Goal: Task Accomplishment & Management: Complete application form

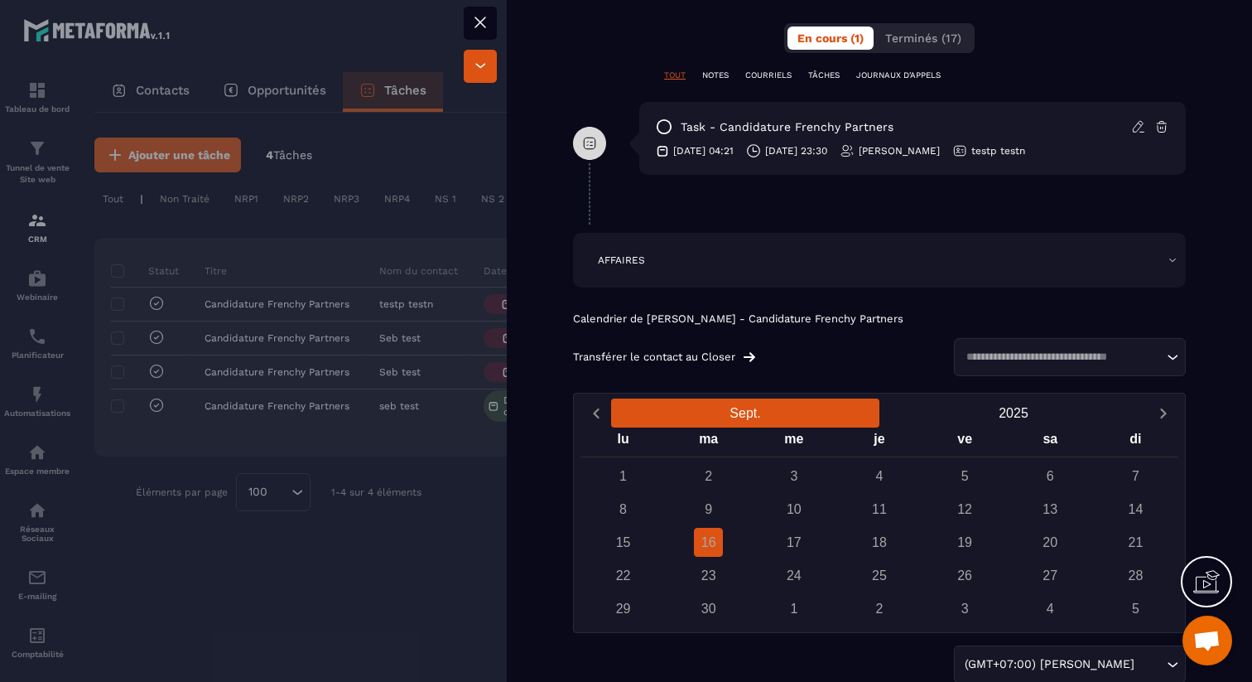
scroll to position [1037, 0]
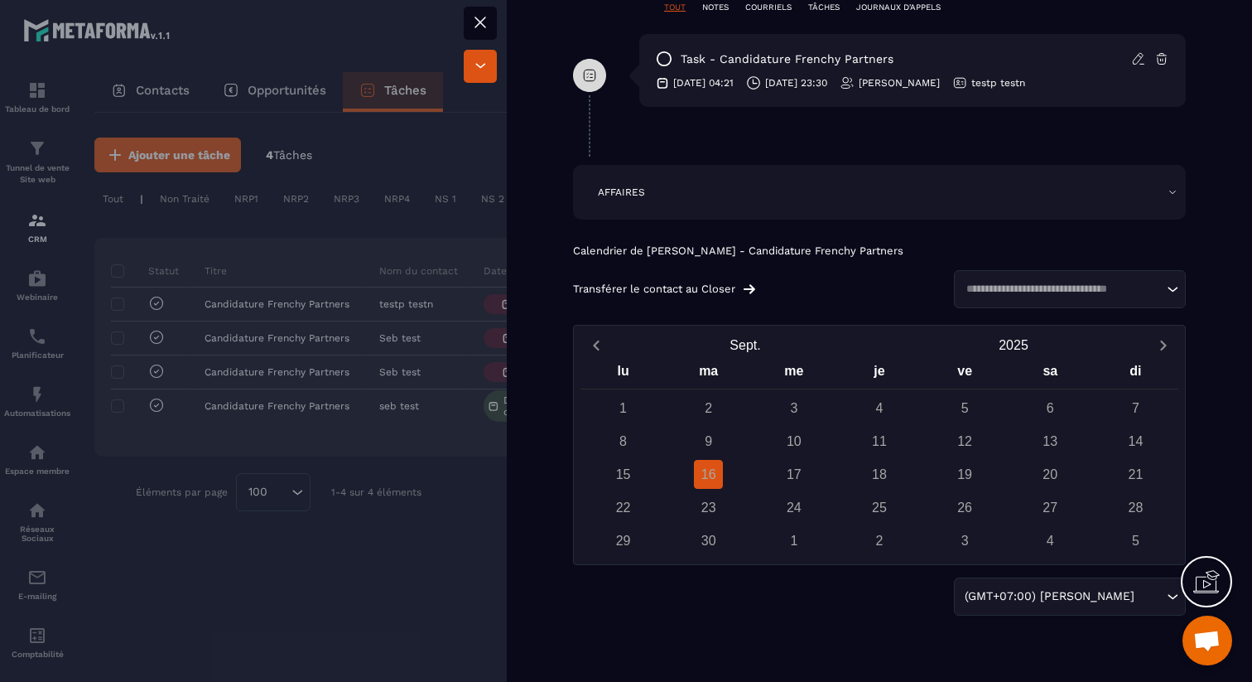
click at [1049, 287] on input "Search for option" at bounding box center [1062, 289] width 202 height 17
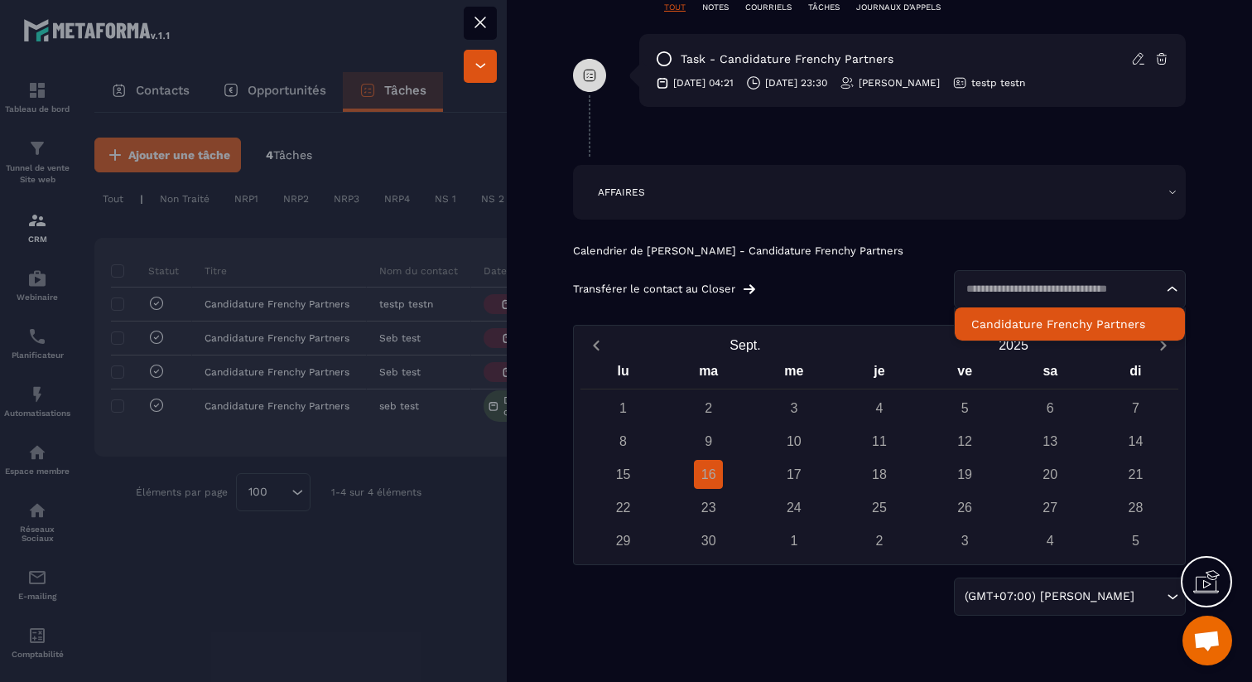
click at [1039, 321] on p "Candidature Frenchy Partners" at bounding box center [1069, 324] width 197 height 17
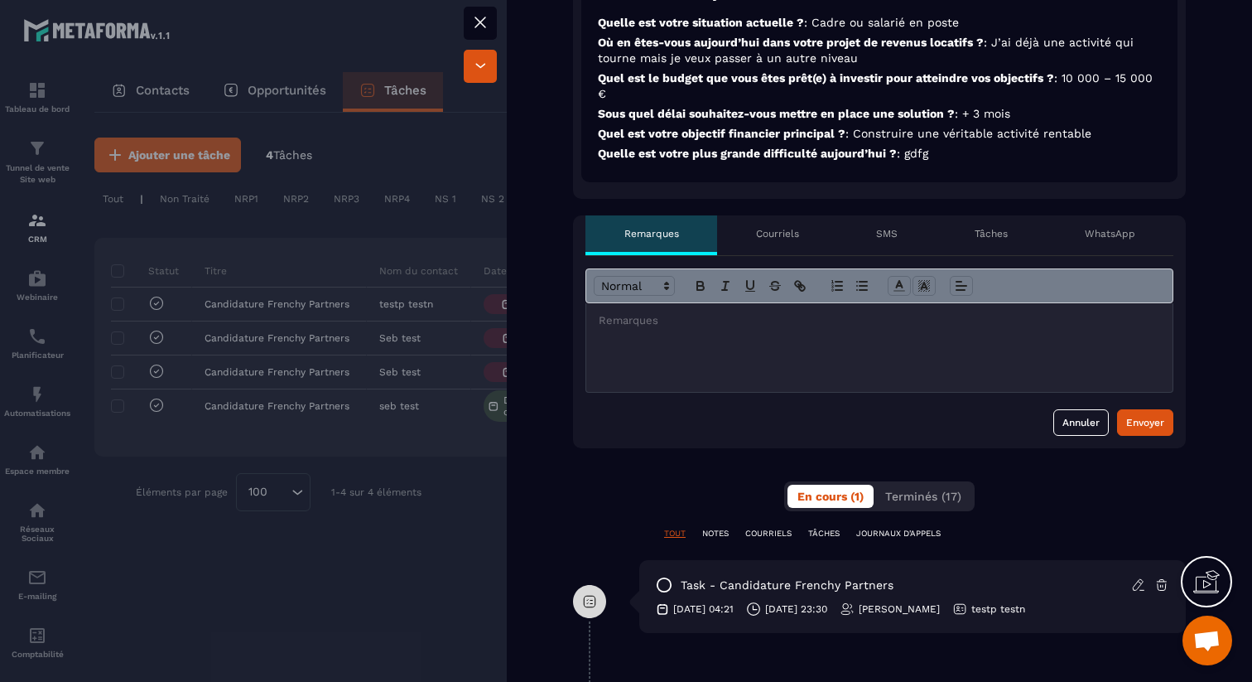
scroll to position [492, 0]
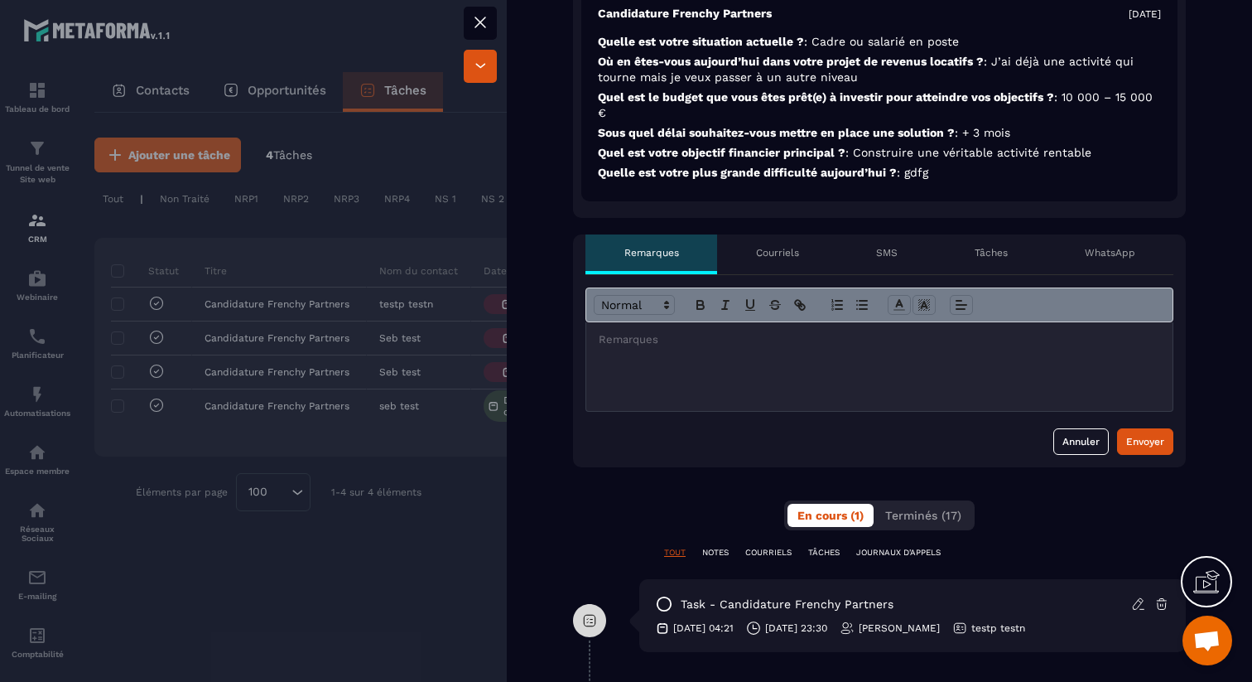
click at [789, 248] on p "Courriels" at bounding box center [777, 252] width 43 height 13
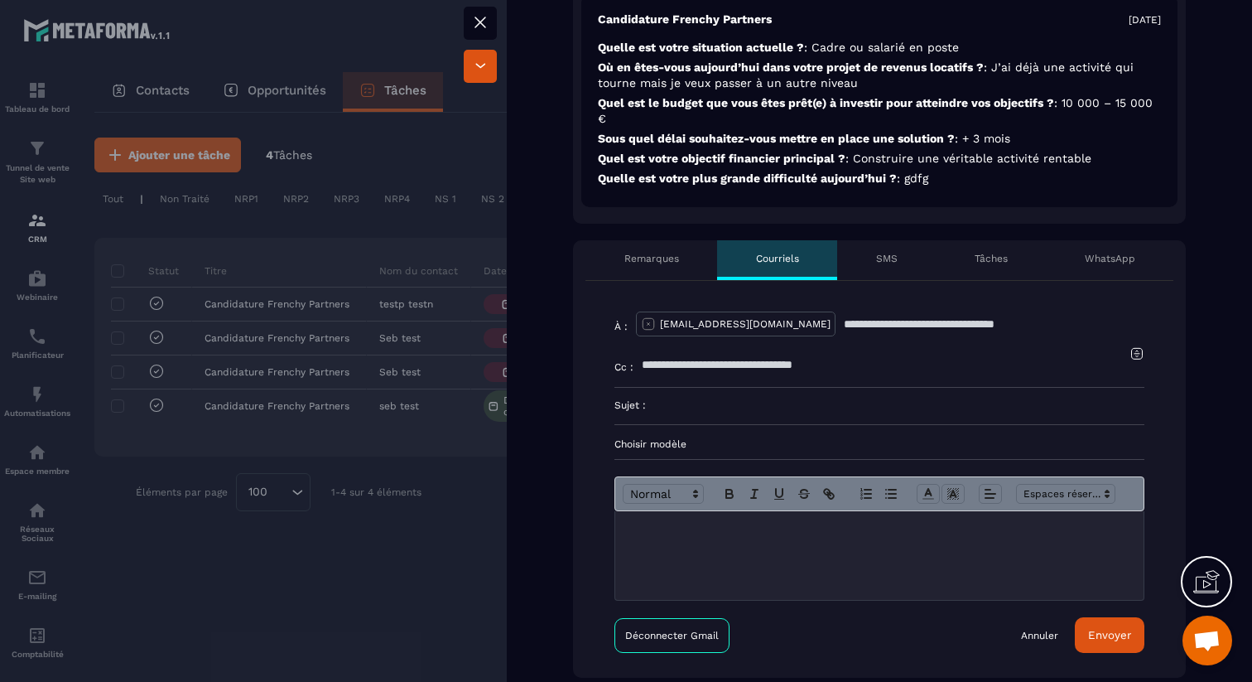
scroll to position [527, 0]
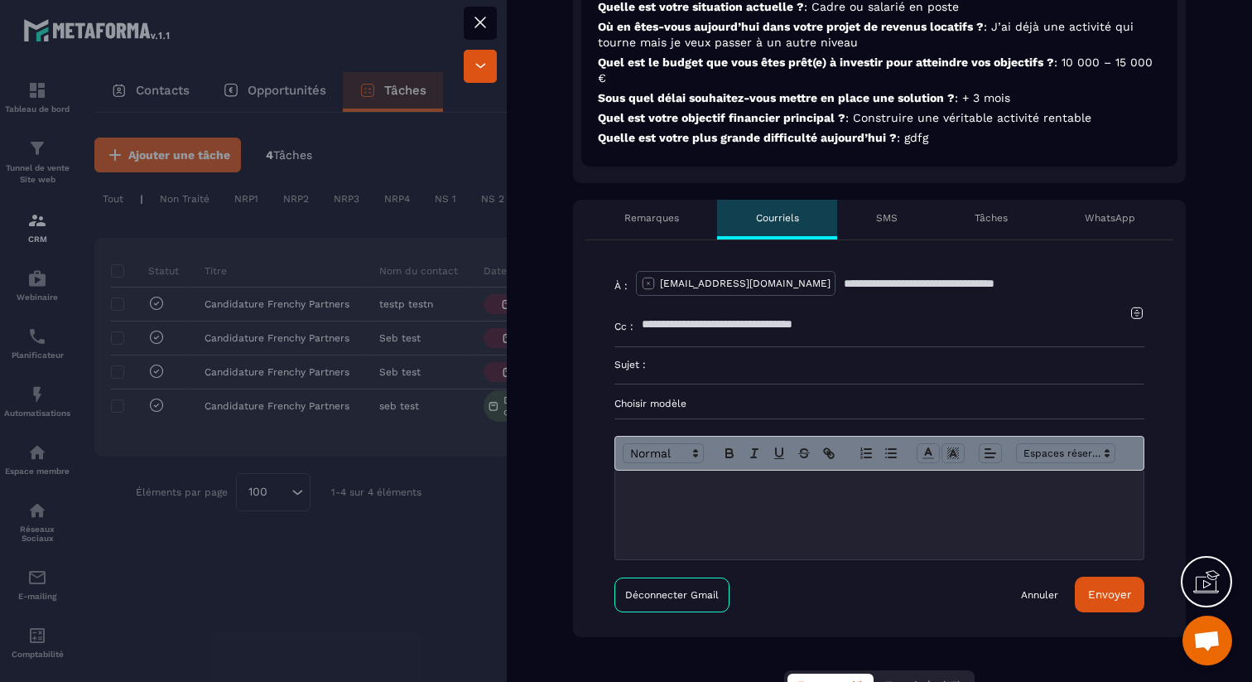
click at [646, 284] on icon at bounding box center [648, 283] width 15 height 15
click at [656, 284] on input "text" at bounding box center [890, 283] width 508 height 36
click at [711, 292] on input "text" at bounding box center [890, 283] width 508 height 36
type input "**********"
click at [713, 486] on p at bounding box center [880, 487] width 504 height 15
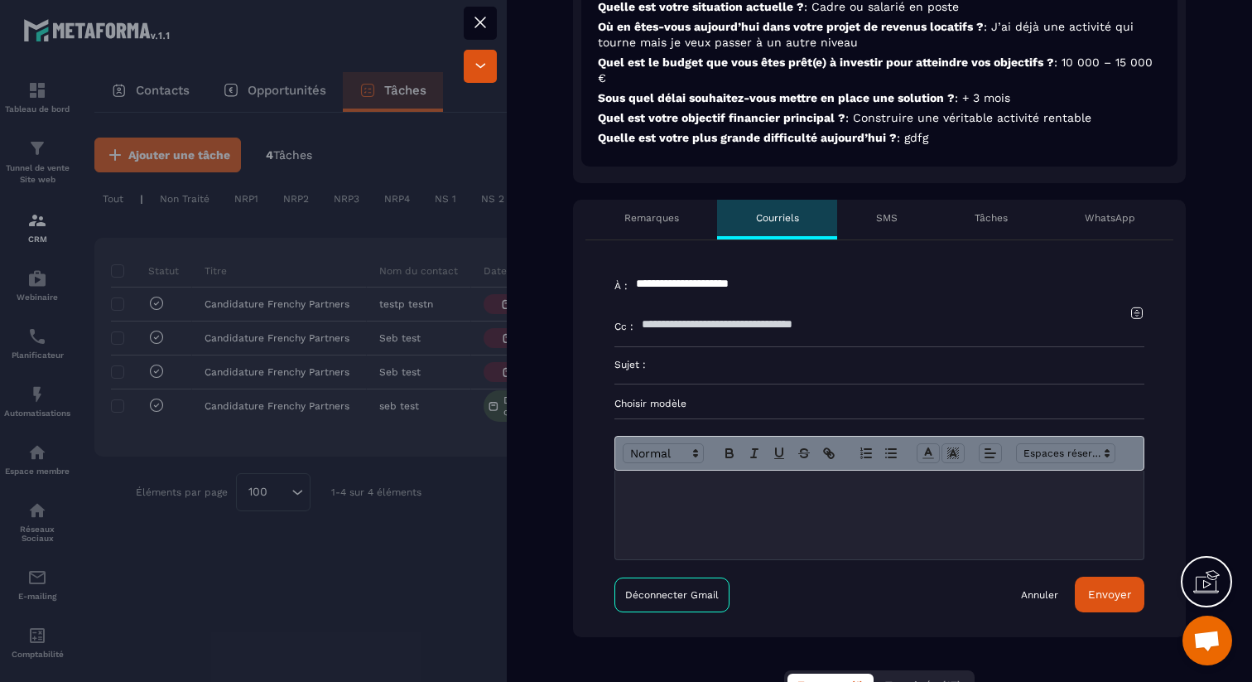
click at [706, 361] on input at bounding box center [895, 365] width 499 height 36
type input "*********"
click at [693, 514] on div at bounding box center [879, 514] width 528 height 89
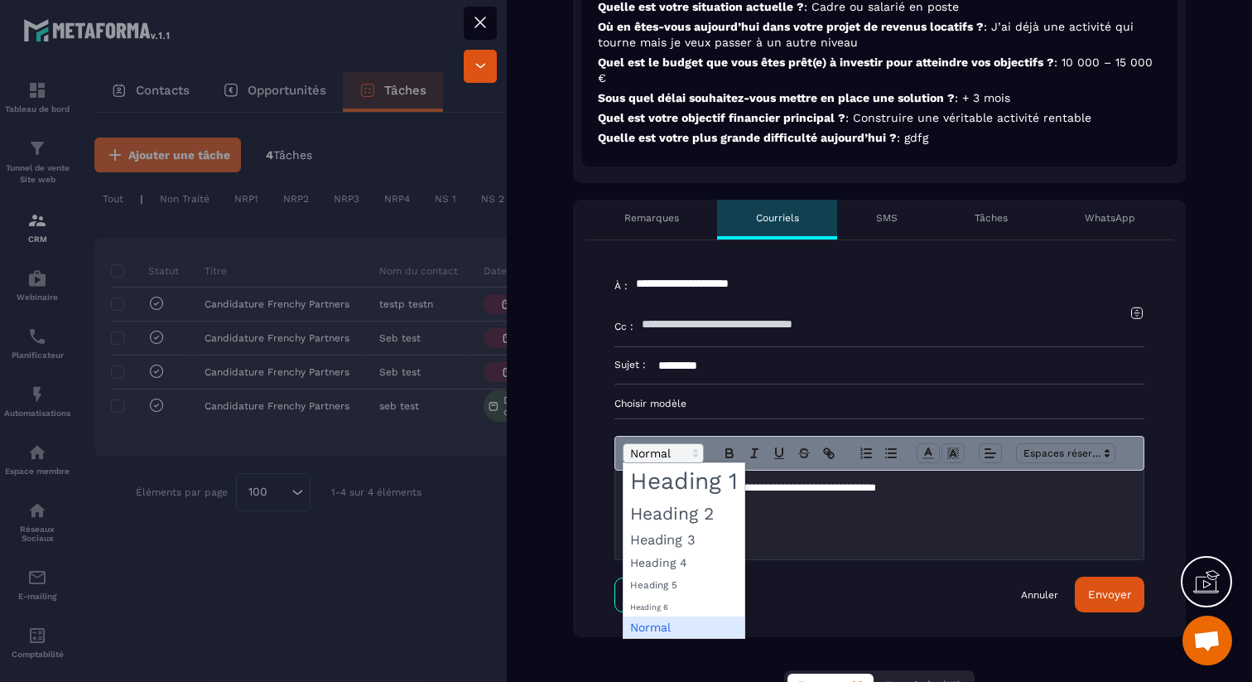
click at [687, 456] on span at bounding box center [663, 453] width 81 height 20
click at [1047, 451] on span at bounding box center [1065, 453] width 99 height 20
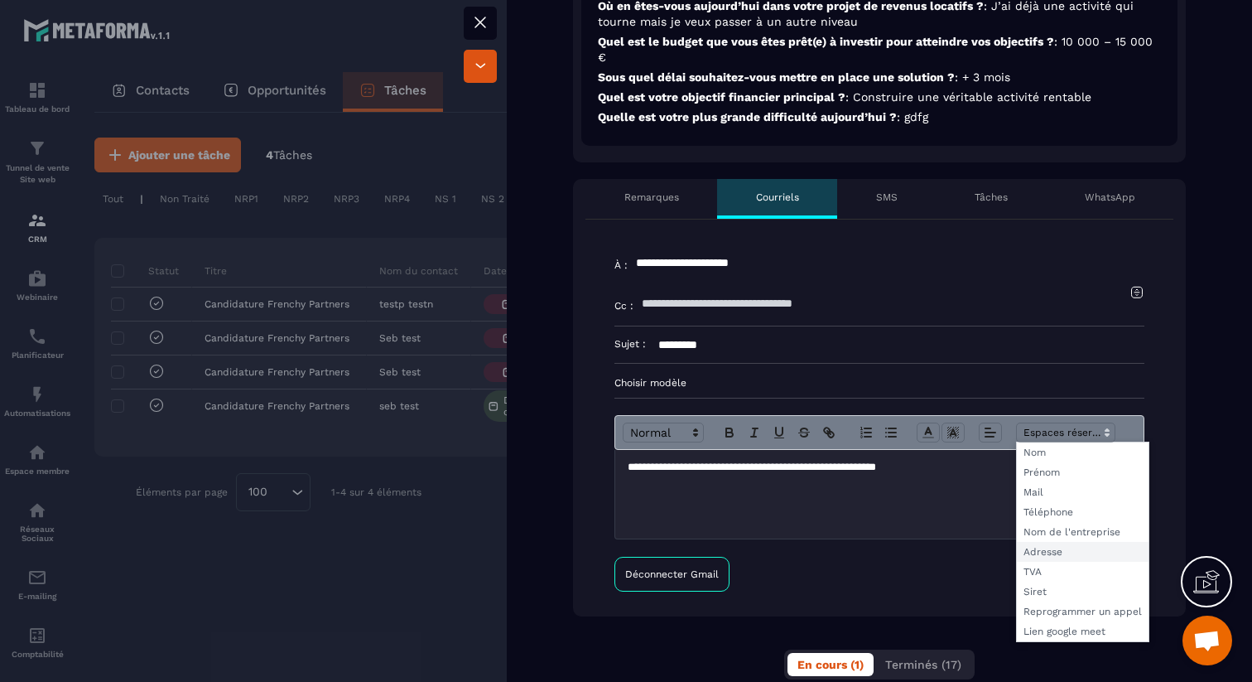
scroll to position [549, 0]
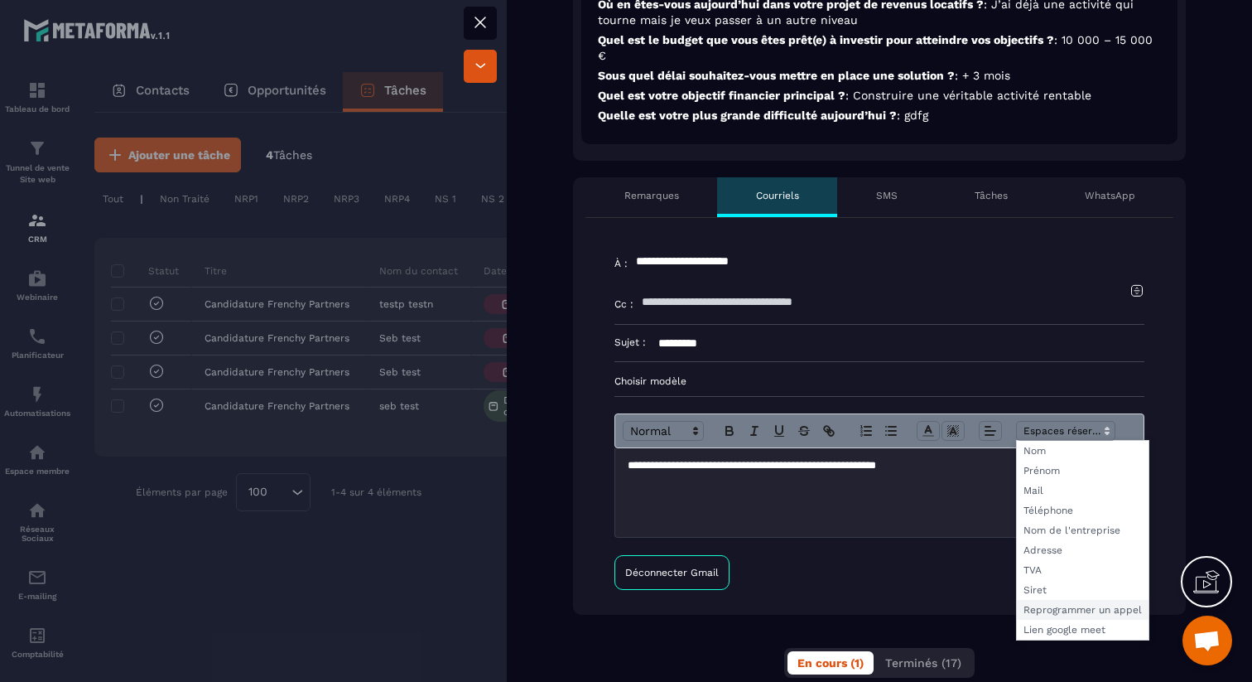
click at [1060, 607] on span at bounding box center [1083, 610] width 132 height 20
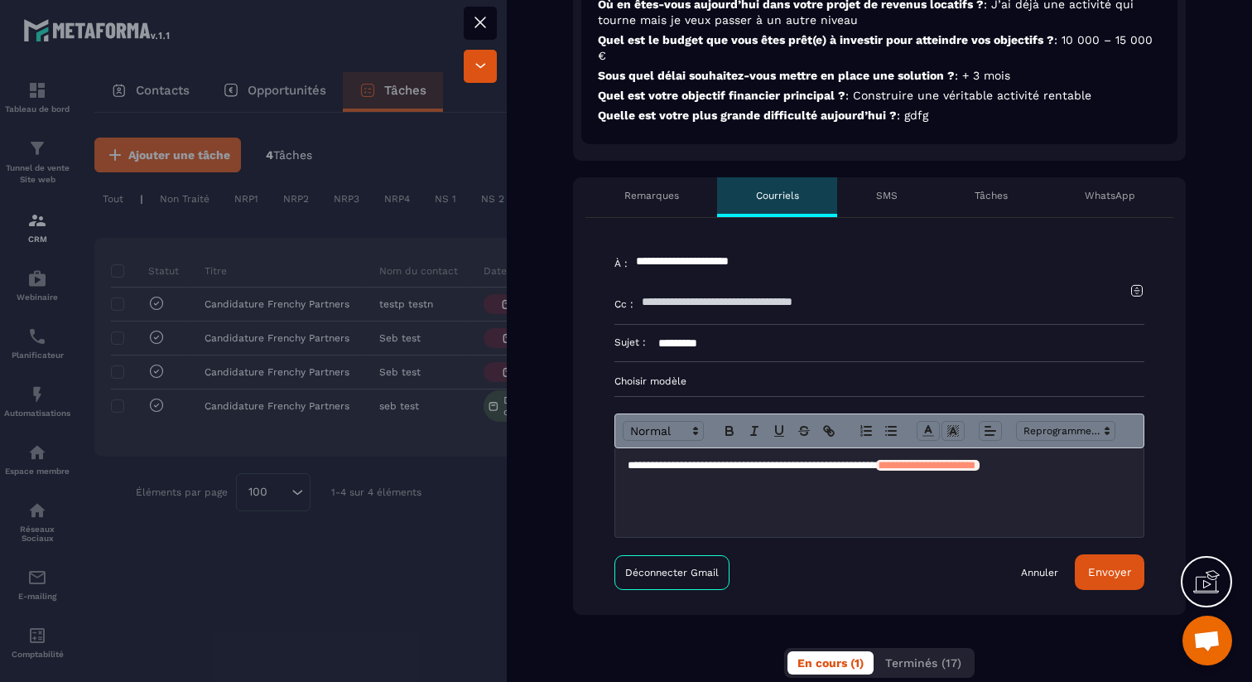
click at [1103, 566] on button "Envoyer" at bounding box center [1110, 572] width 70 height 36
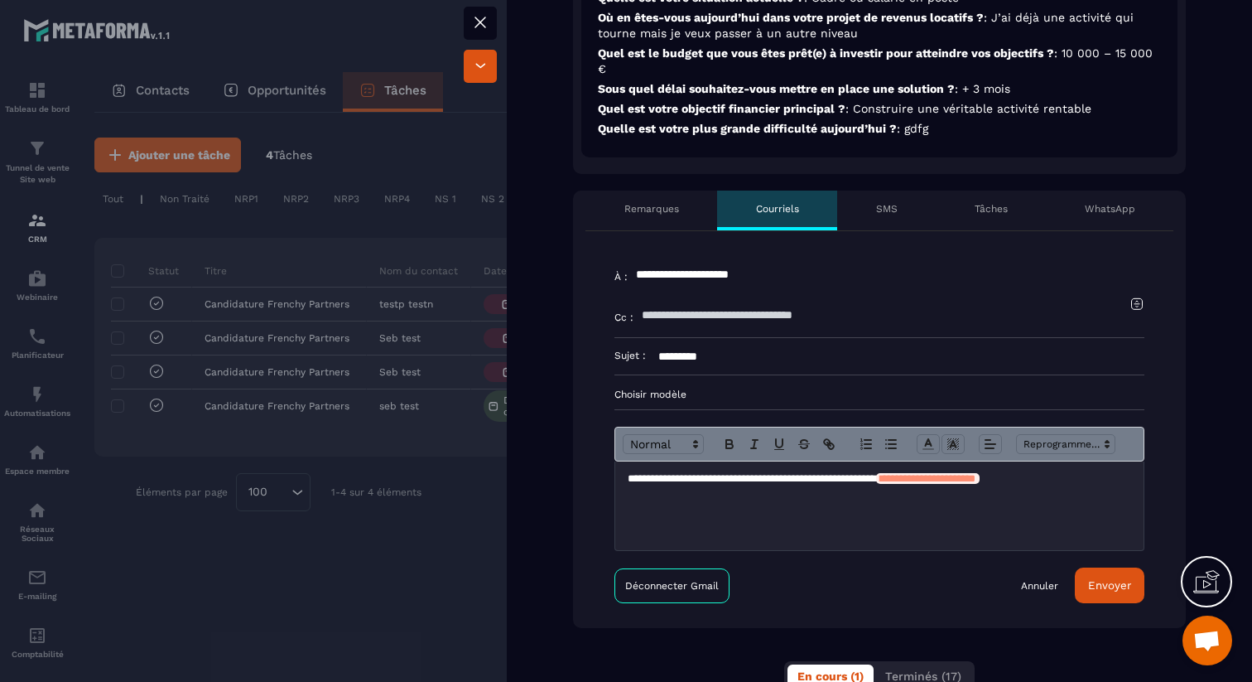
scroll to position [550, 0]
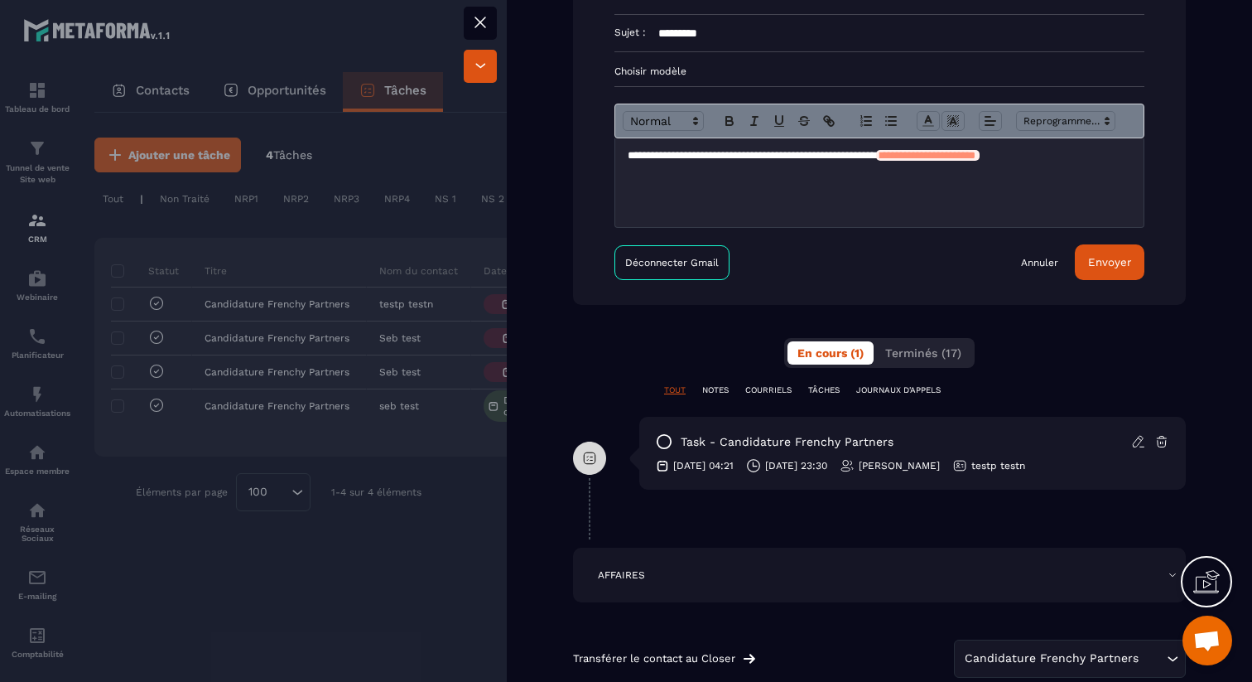
click at [1063, 299] on div "**********" at bounding box center [879, 106] width 613 height 397
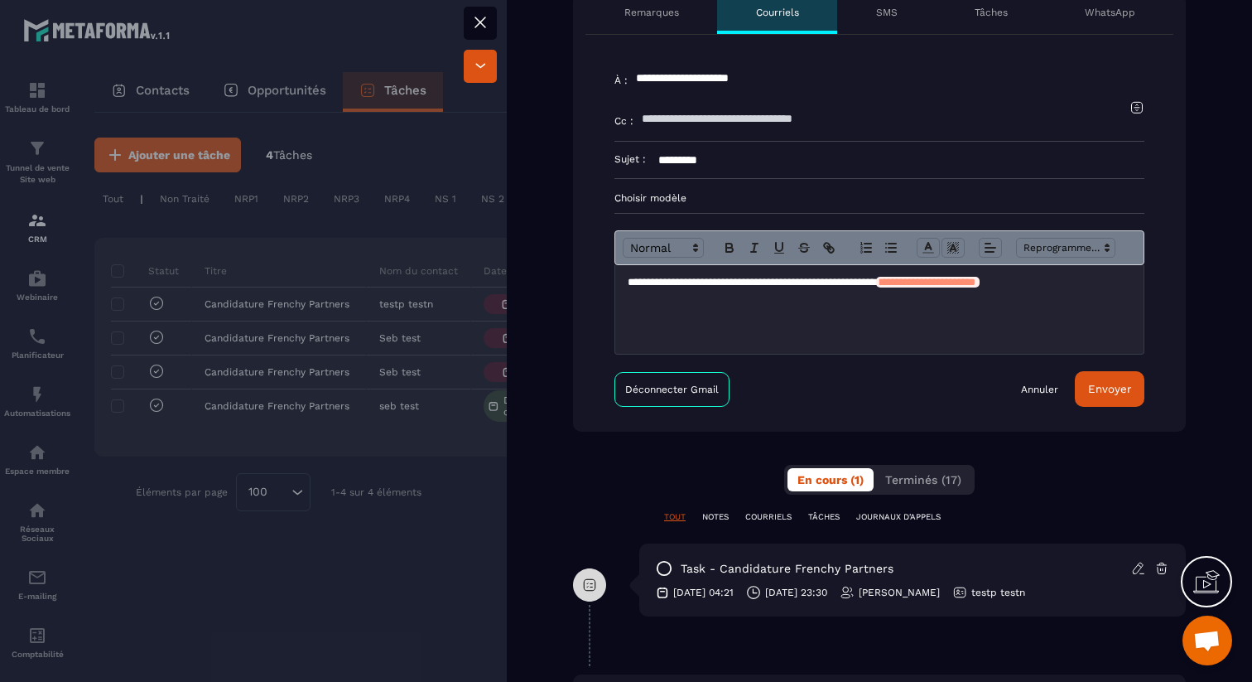
scroll to position [693, 0]
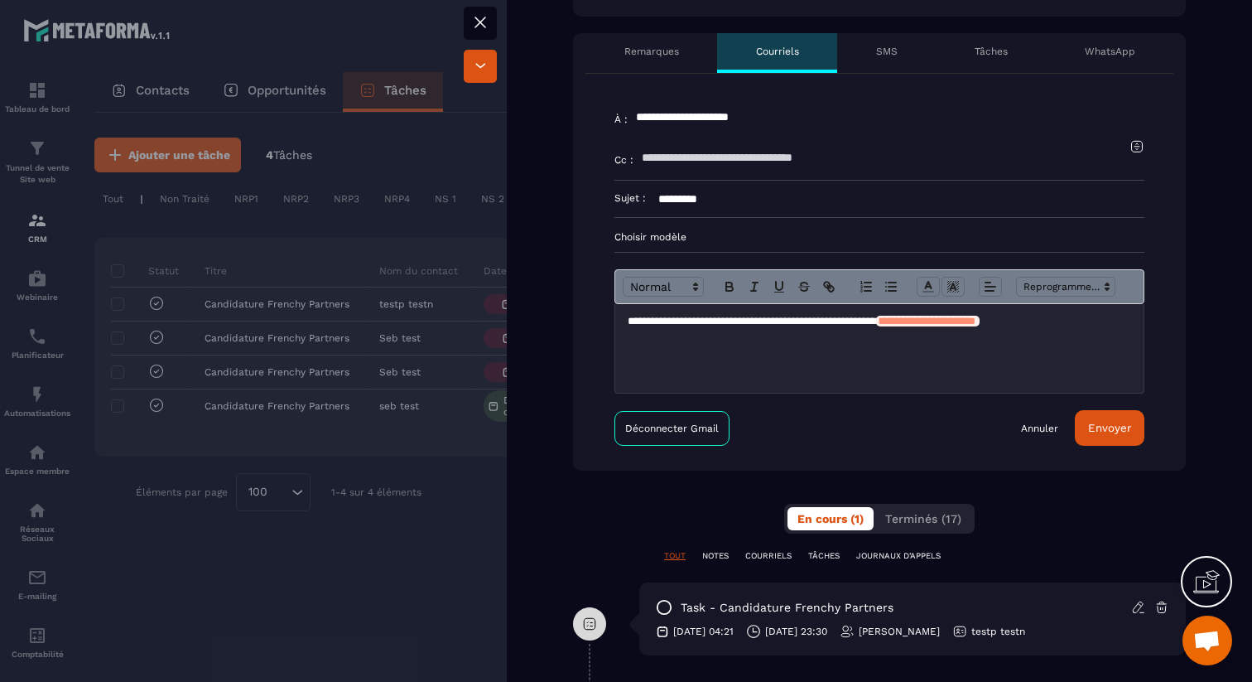
click at [1105, 419] on button "Envoyer" at bounding box center [1110, 428] width 70 height 36
click at [686, 239] on p "Choisir modèle" at bounding box center [879, 236] width 530 height 13
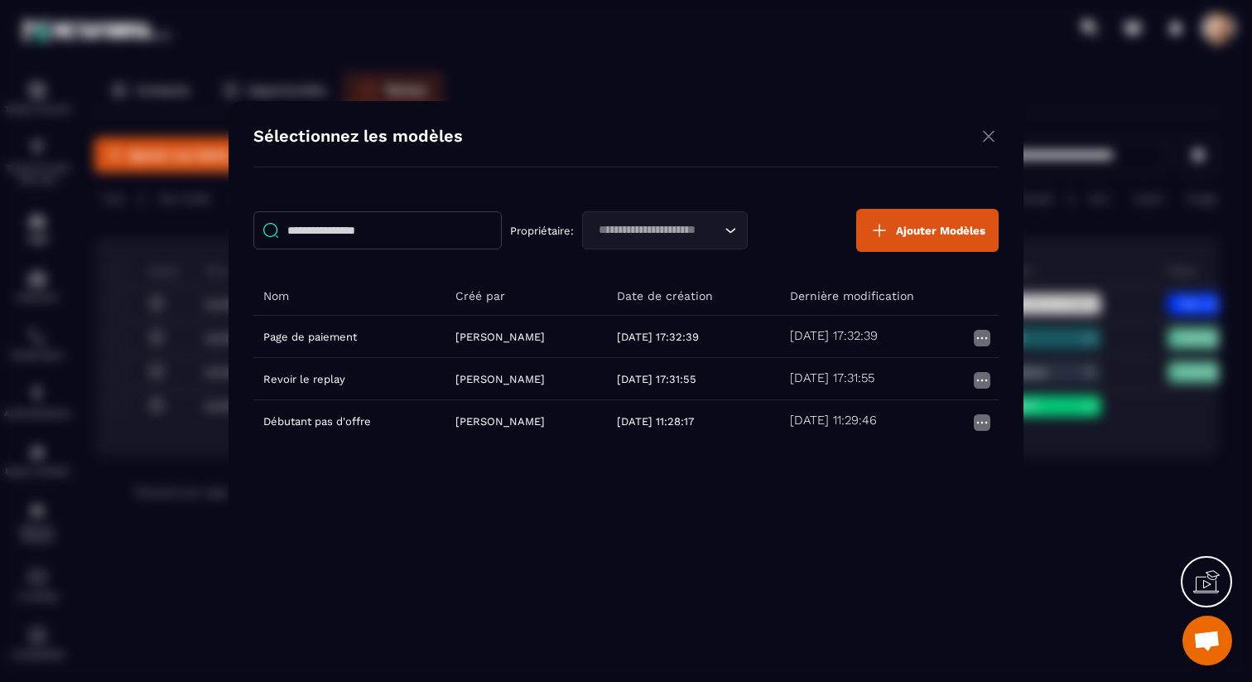
click at [991, 139] on img "Modal window" at bounding box center [989, 136] width 20 height 21
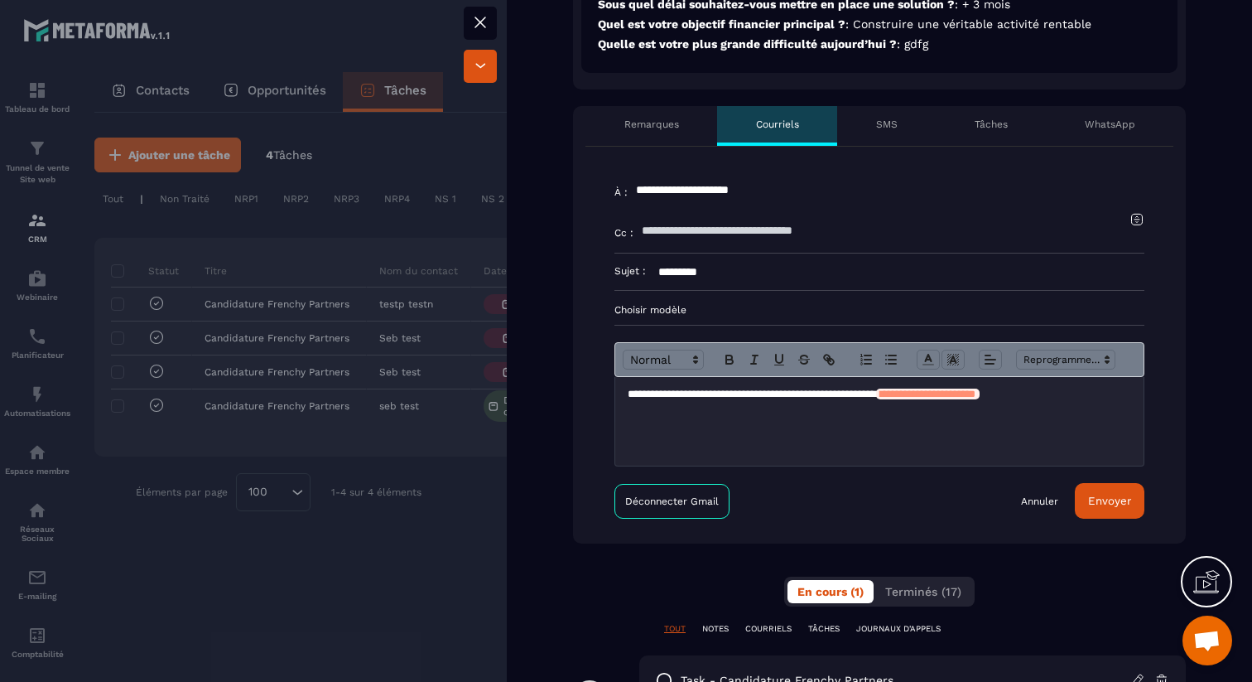
scroll to position [618, 0]
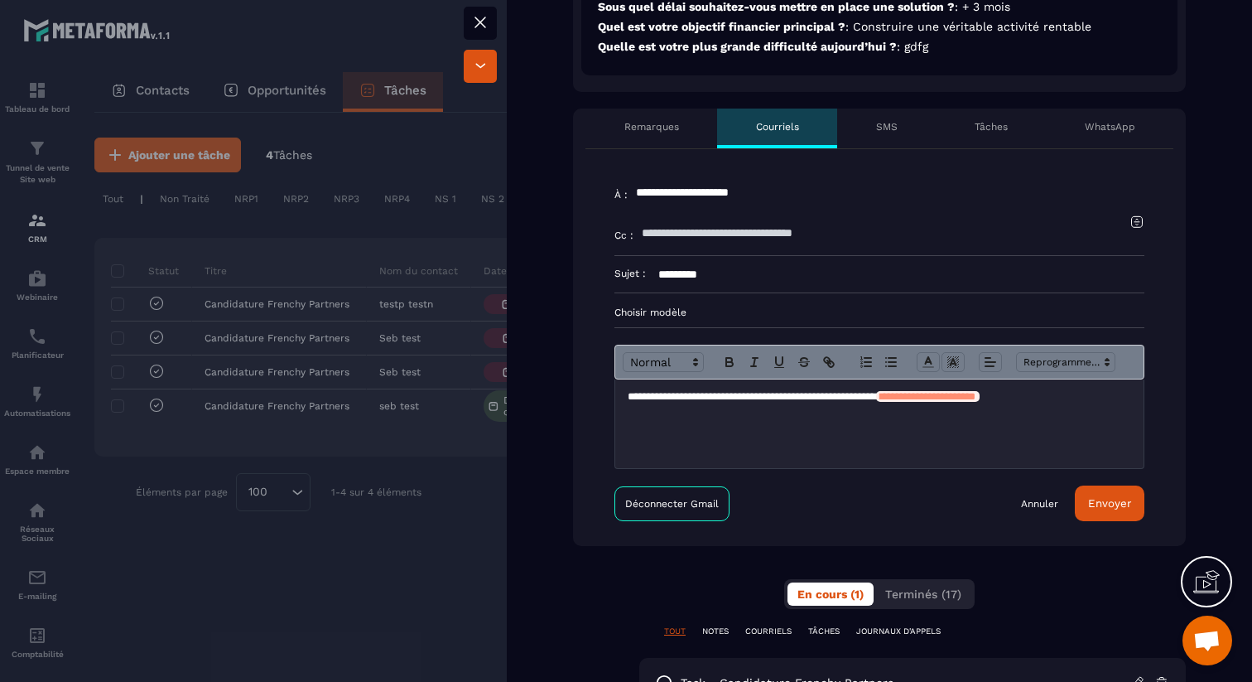
click at [701, 507] on link "Déconnecter Gmail" at bounding box center [671, 503] width 115 height 35
